Goal: Task Accomplishment & Management: Complete application form

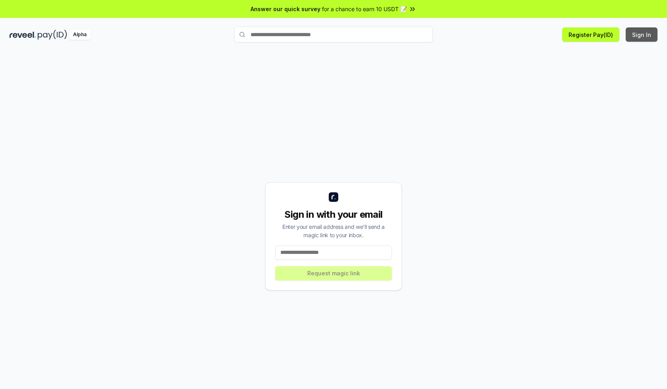
click at [642, 35] on button "Sign In" at bounding box center [642, 34] width 32 height 14
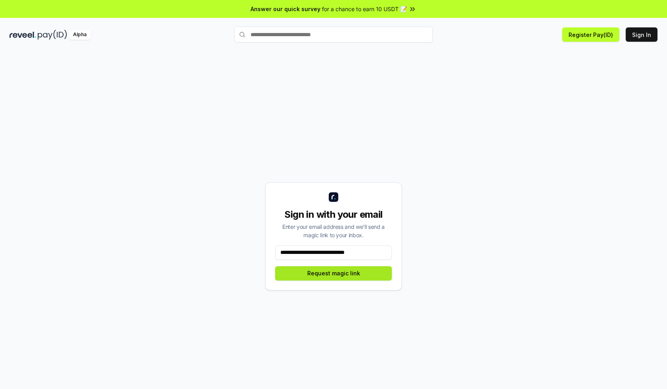
type input "**********"
click at [334, 273] on button "Request magic link" at bounding box center [333, 273] width 117 height 14
